Goal: Information Seeking & Learning: Learn about a topic

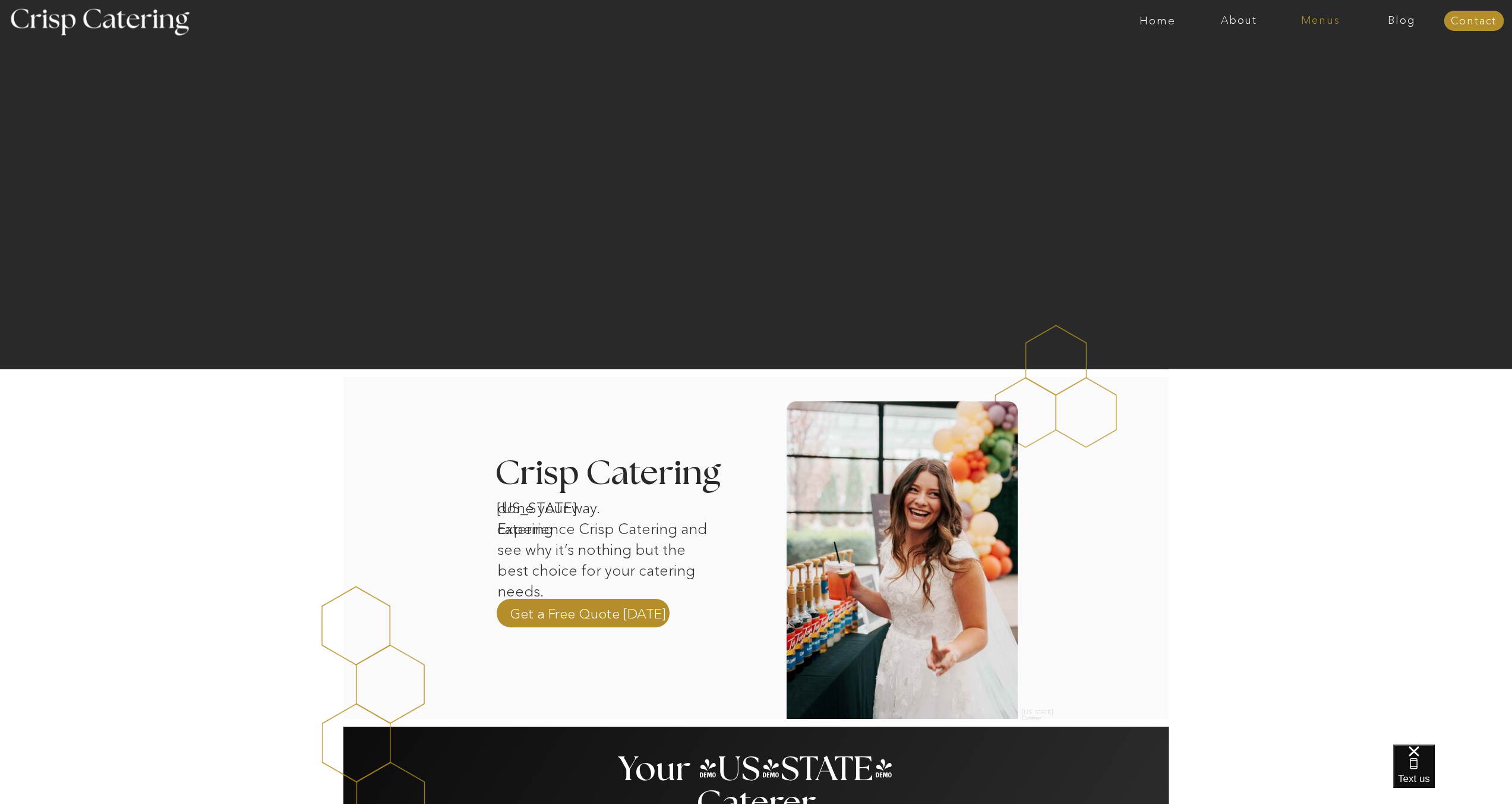
click at [1326, 22] on nav "Menus" at bounding box center [1321, 21] width 82 height 11
click at [1318, 61] on div at bounding box center [1321, 60] width 120 height 79
click at [1320, 57] on nav "Summer (Mar-Aug)" at bounding box center [1324, 54] width 107 height 11
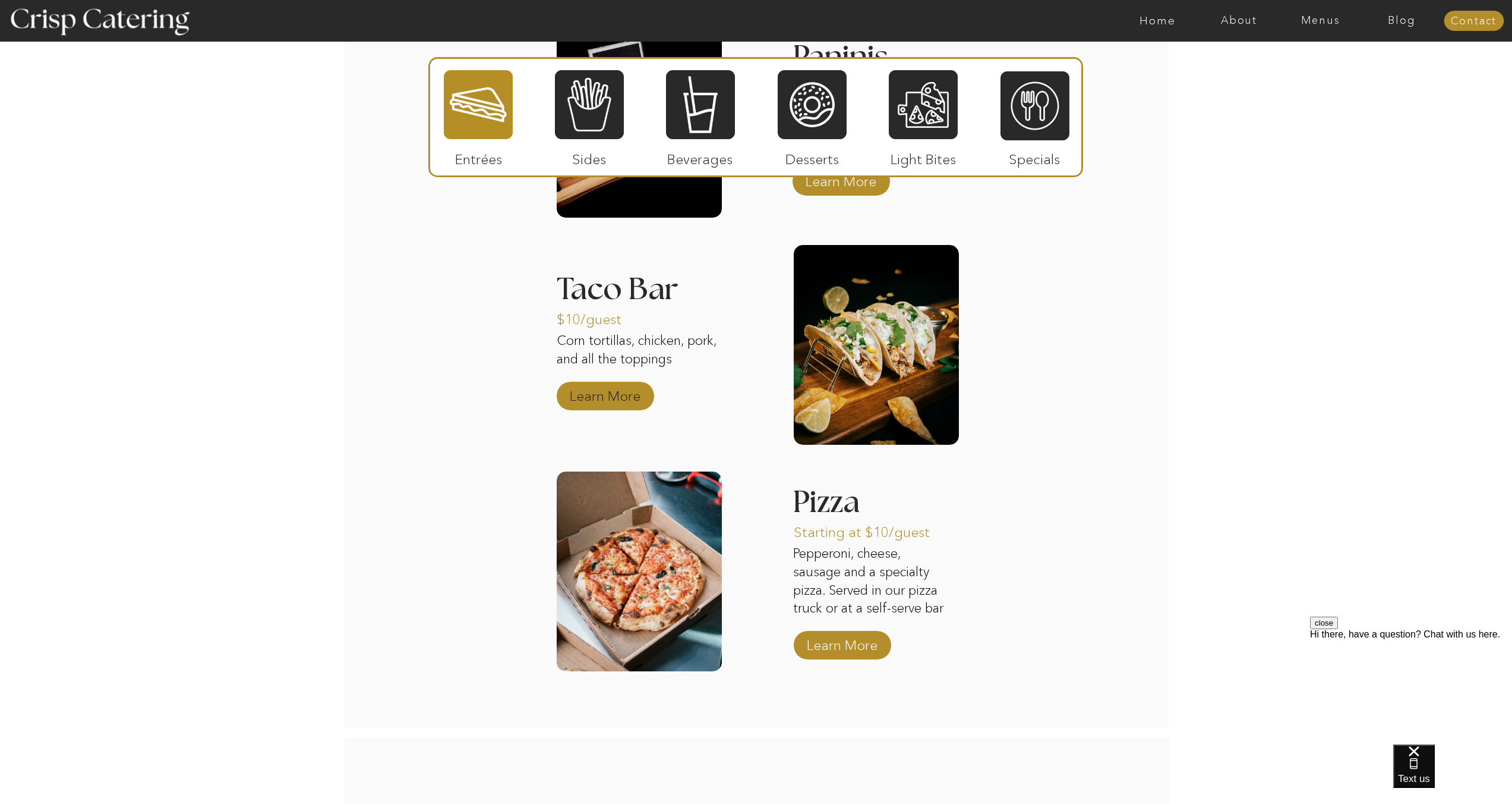
scroll to position [1324, 0]
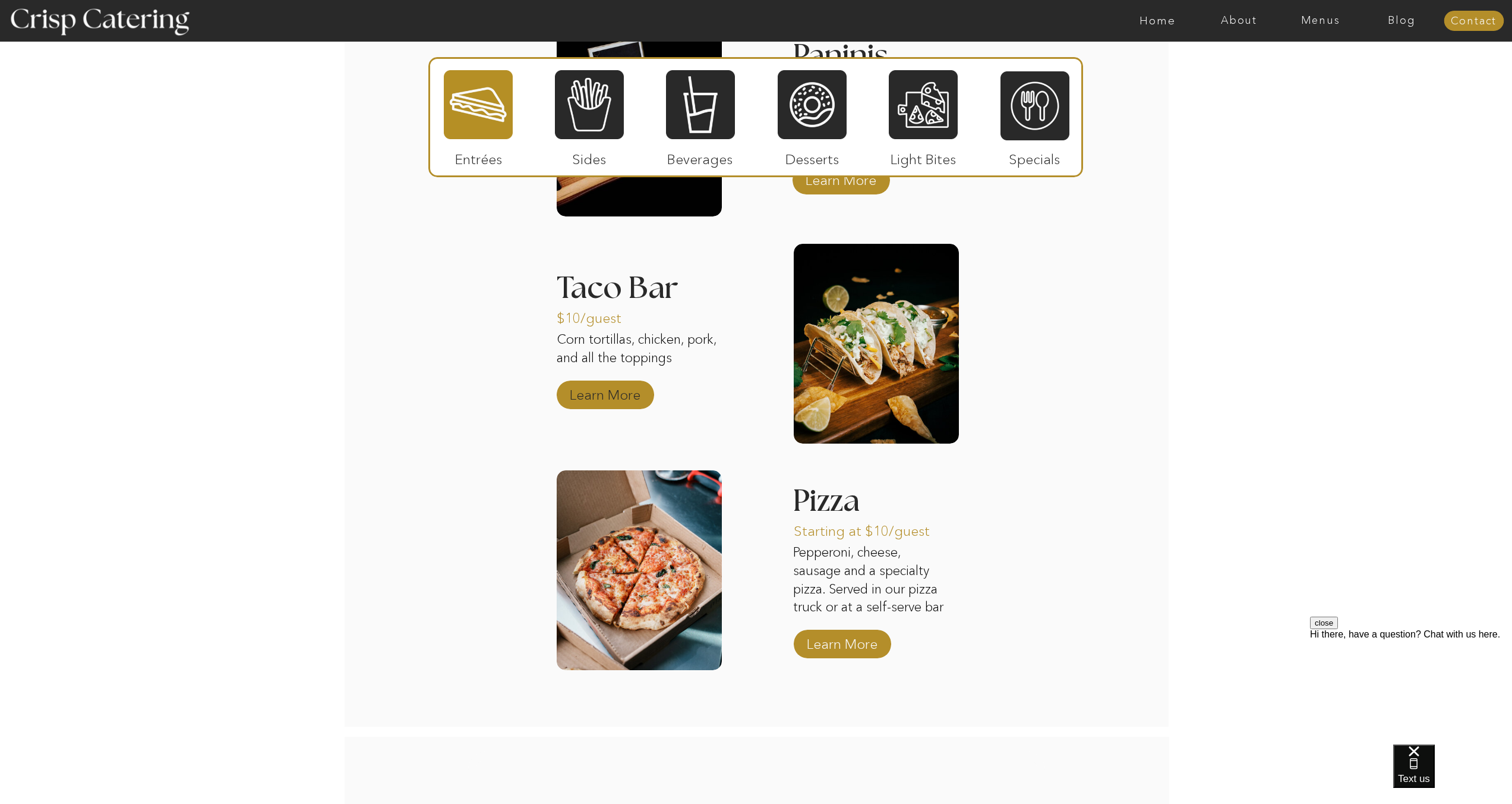
click at [622, 390] on p "Learn More" at bounding box center [605, 392] width 79 height 34
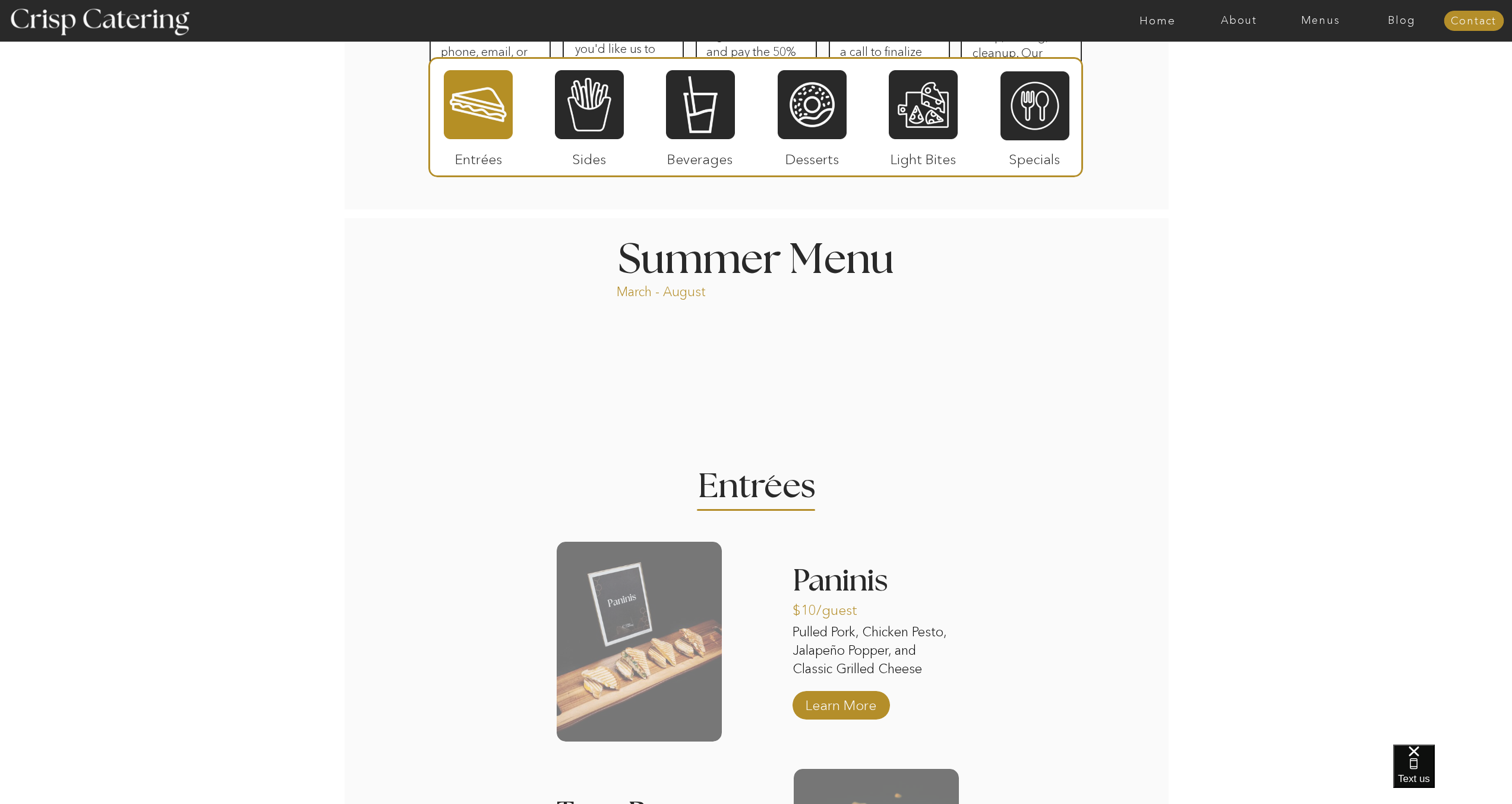
scroll to position [790, 0]
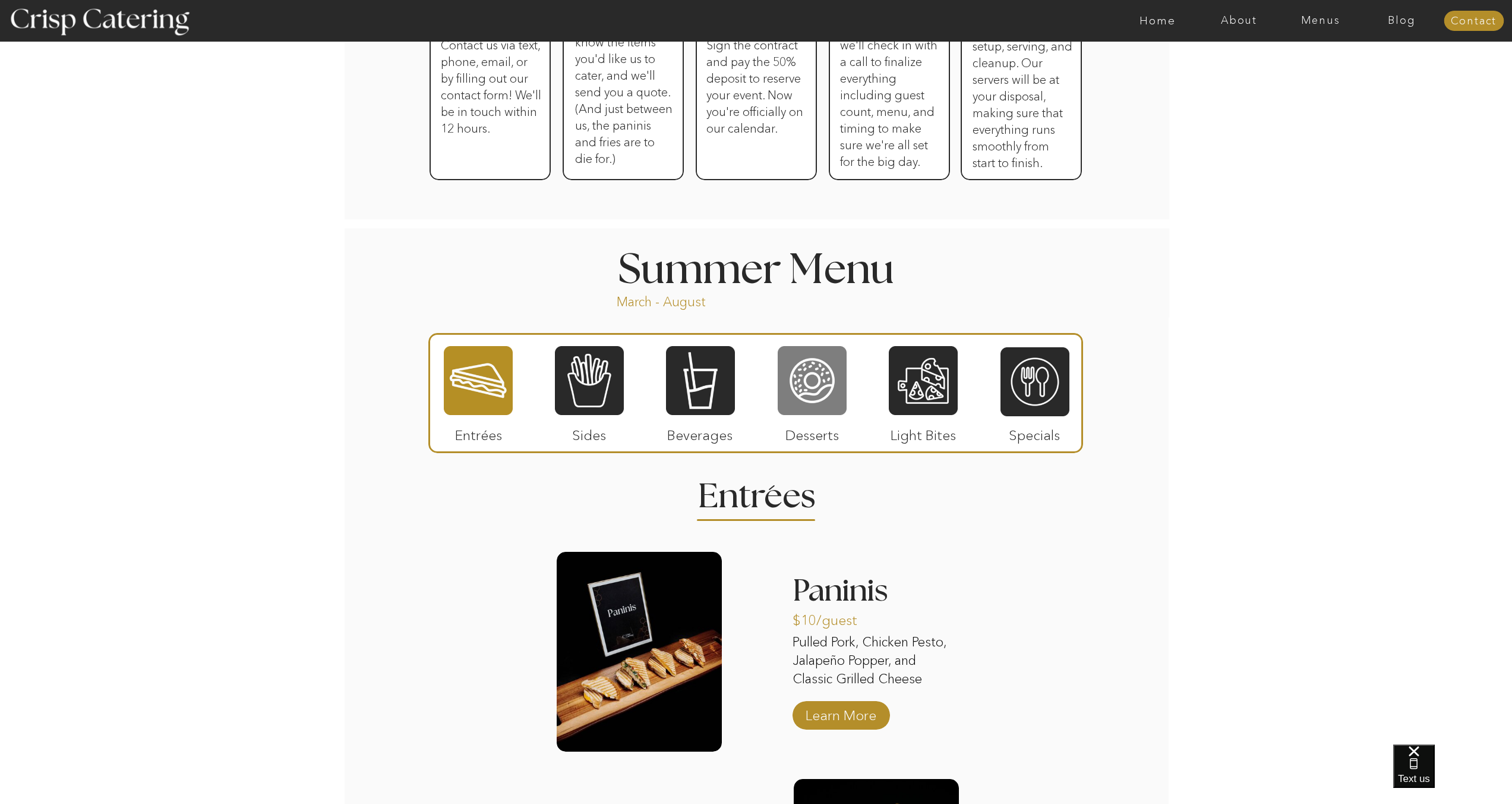
click at [811, 401] on div at bounding box center [812, 380] width 68 height 71
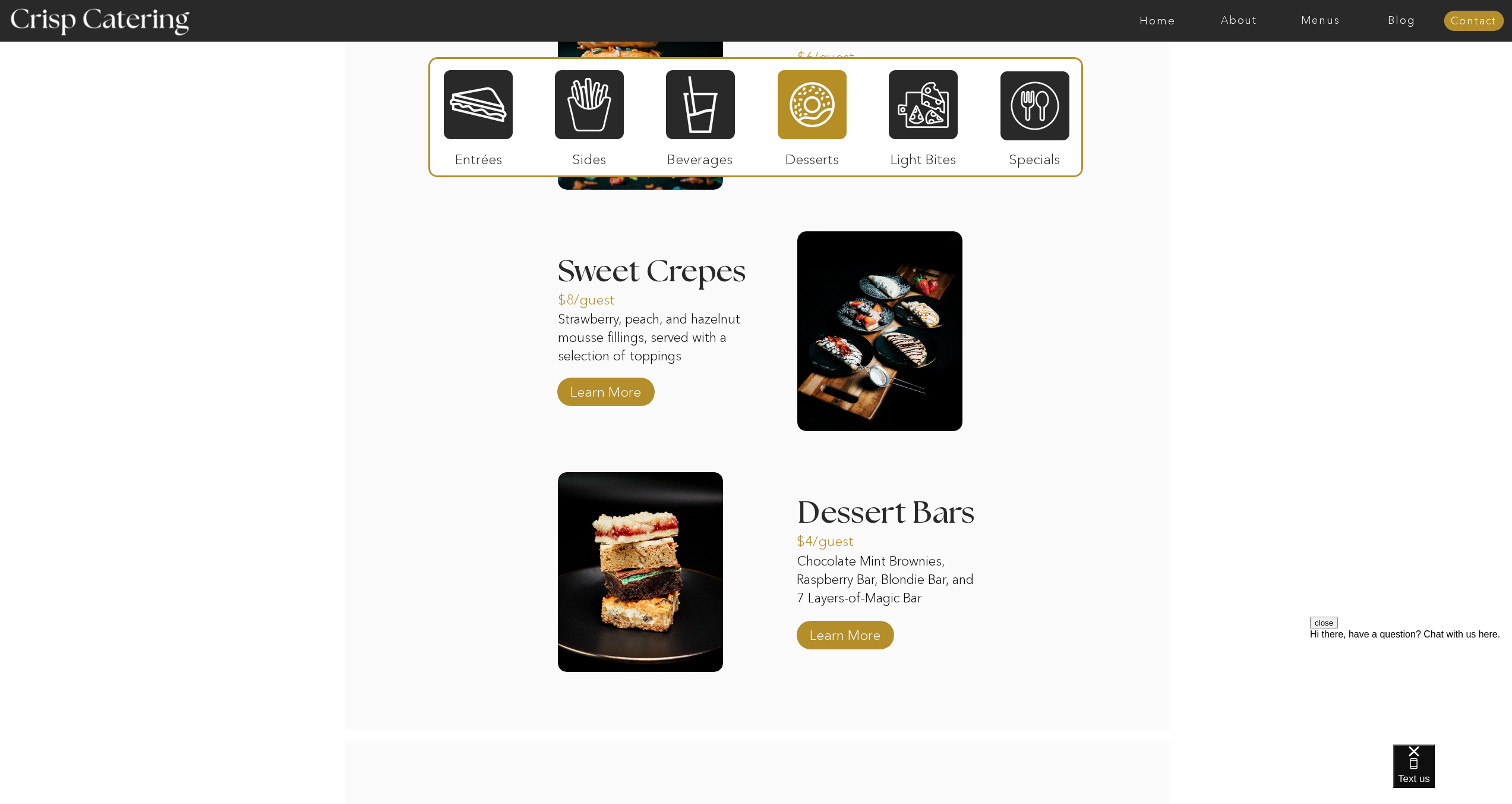
scroll to position [1370, 0]
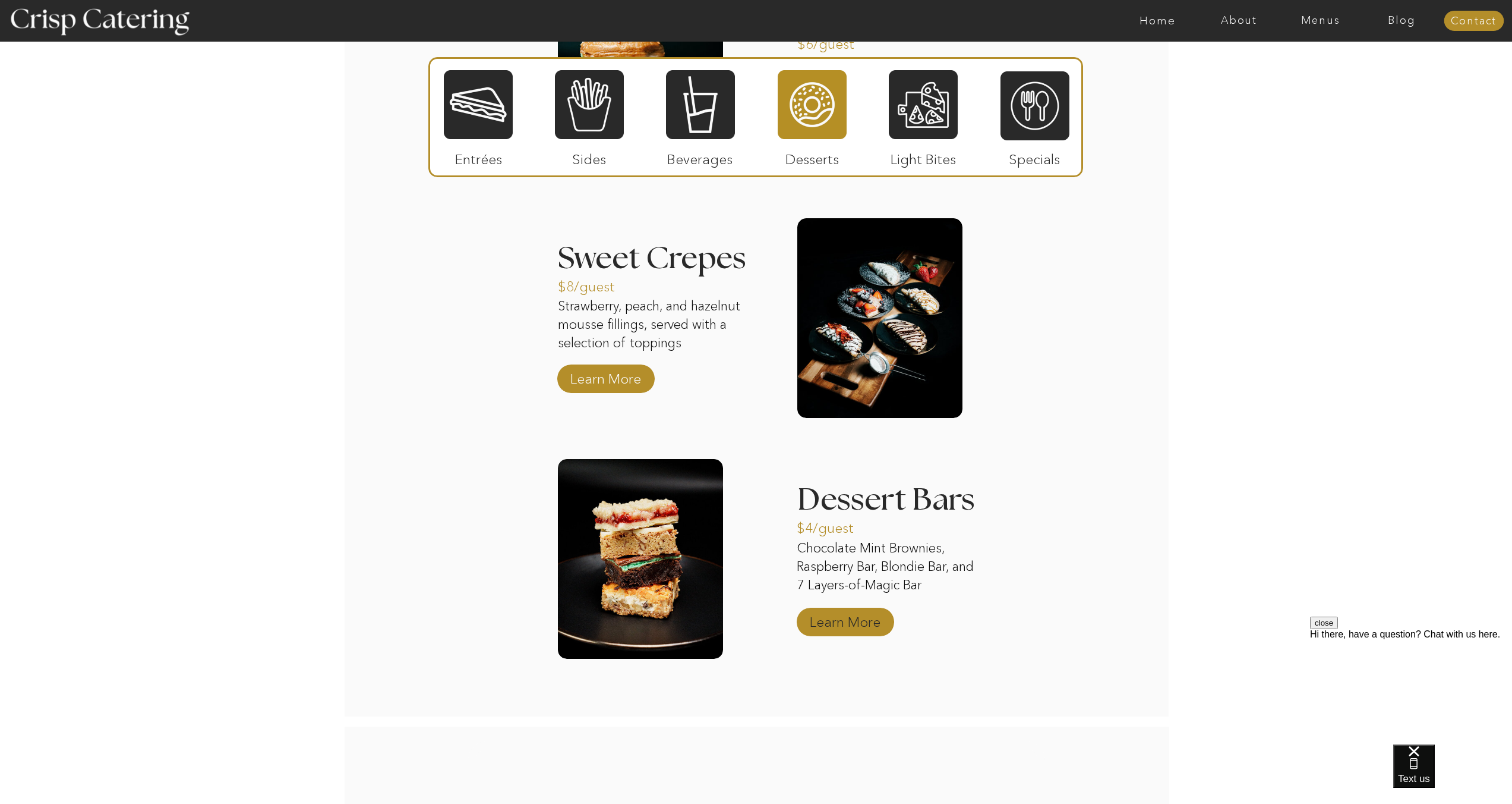
click at [834, 615] on p "Learn More" at bounding box center [844, 618] width 79 height 34
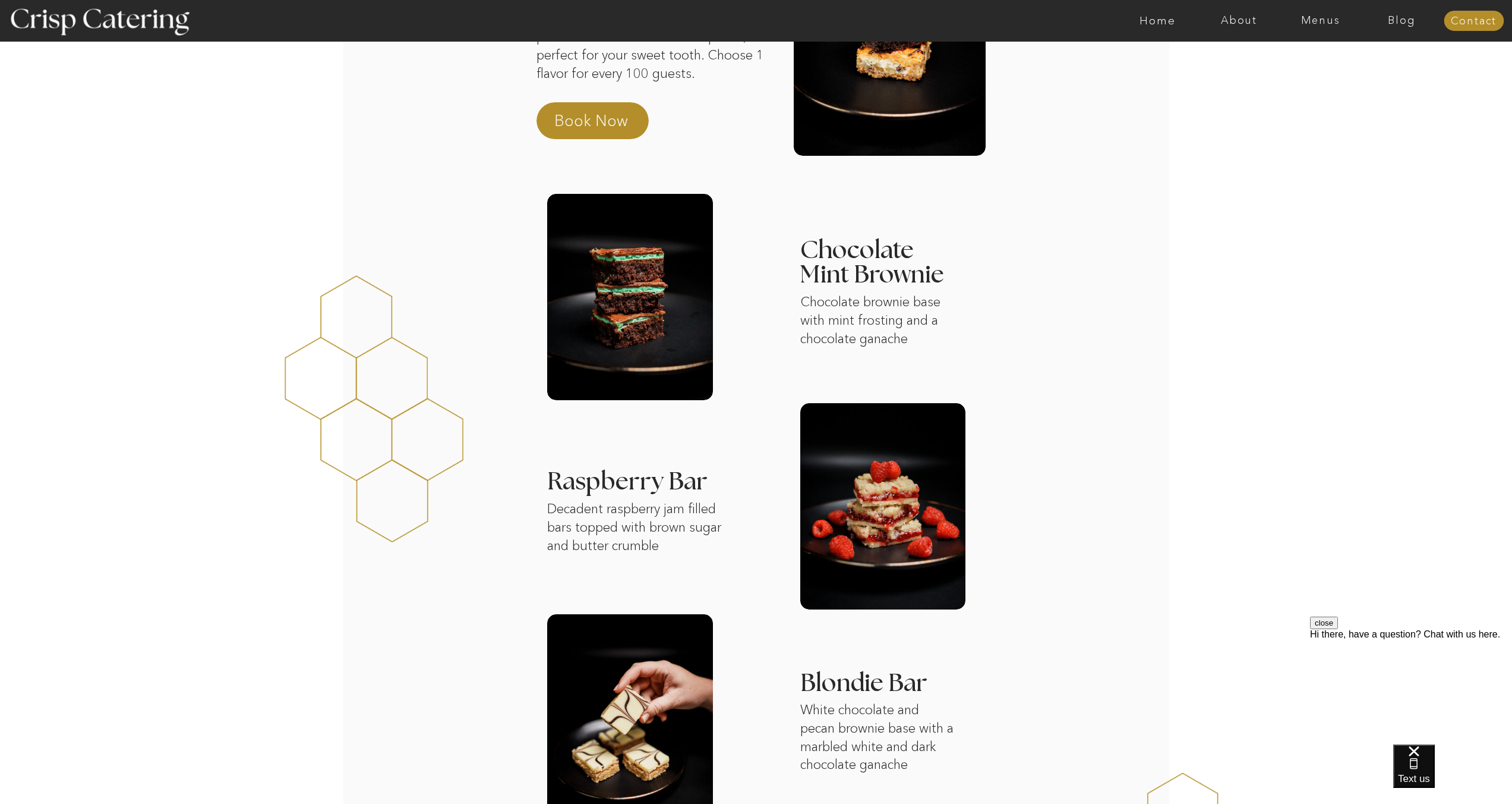
scroll to position [413, 0]
